Goal: Navigation & Orientation: Find specific page/section

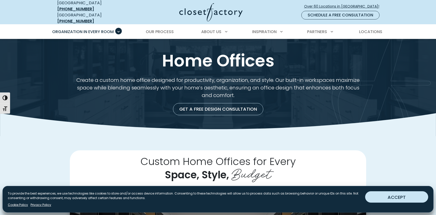
click at [396, 200] on button "ACCEPT" at bounding box center [397, 196] width 63 height 11
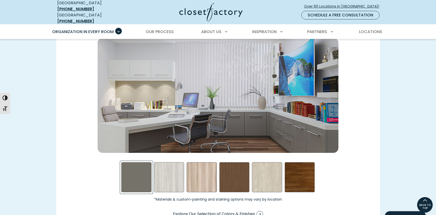
scroll to position [733, 0]
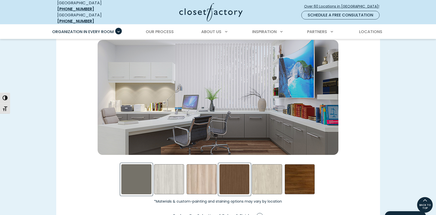
click at [239, 178] on div "Rocky Mountain Swatch" at bounding box center [235, 179] width 30 height 30
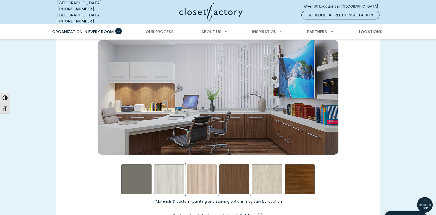
click at [207, 183] on div "Picnic in the Park Swatch" at bounding box center [202, 179] width 30 height 30
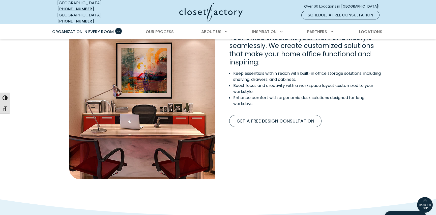
scroll to position [436, 0]
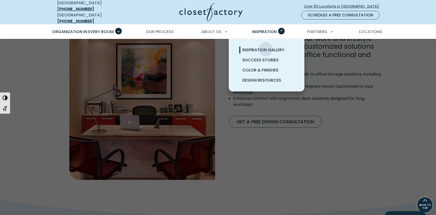
click at [266, 47] on span "Inspiration Gallery" at bounding box center [264, 50] width 42 height 6
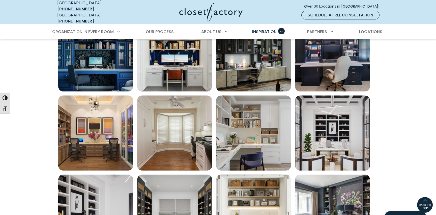
scroll to position [198, 0]
